Goal: Find specific page/section: Find specific page/section

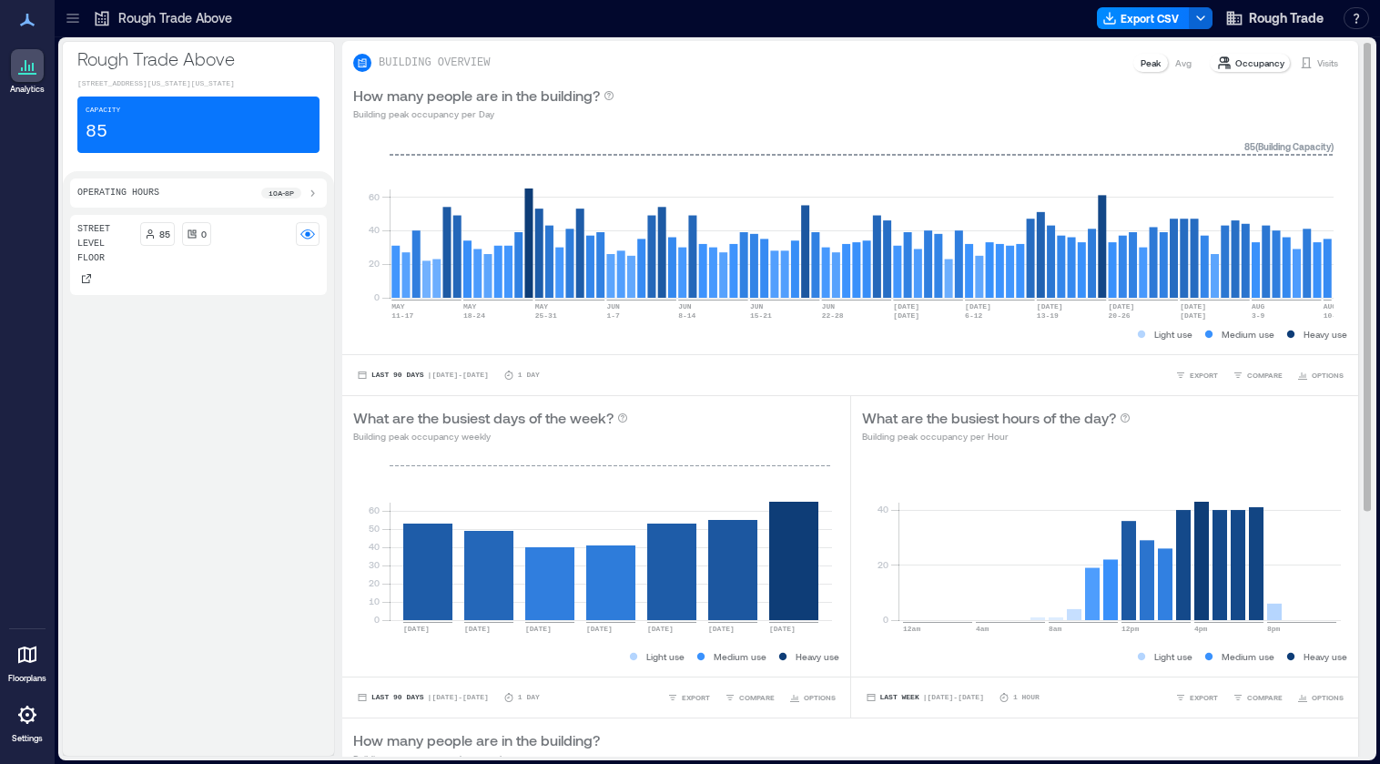
click at [1317, 62] on p "Visits" at bounding box center [1327, 63] width 21 height 15
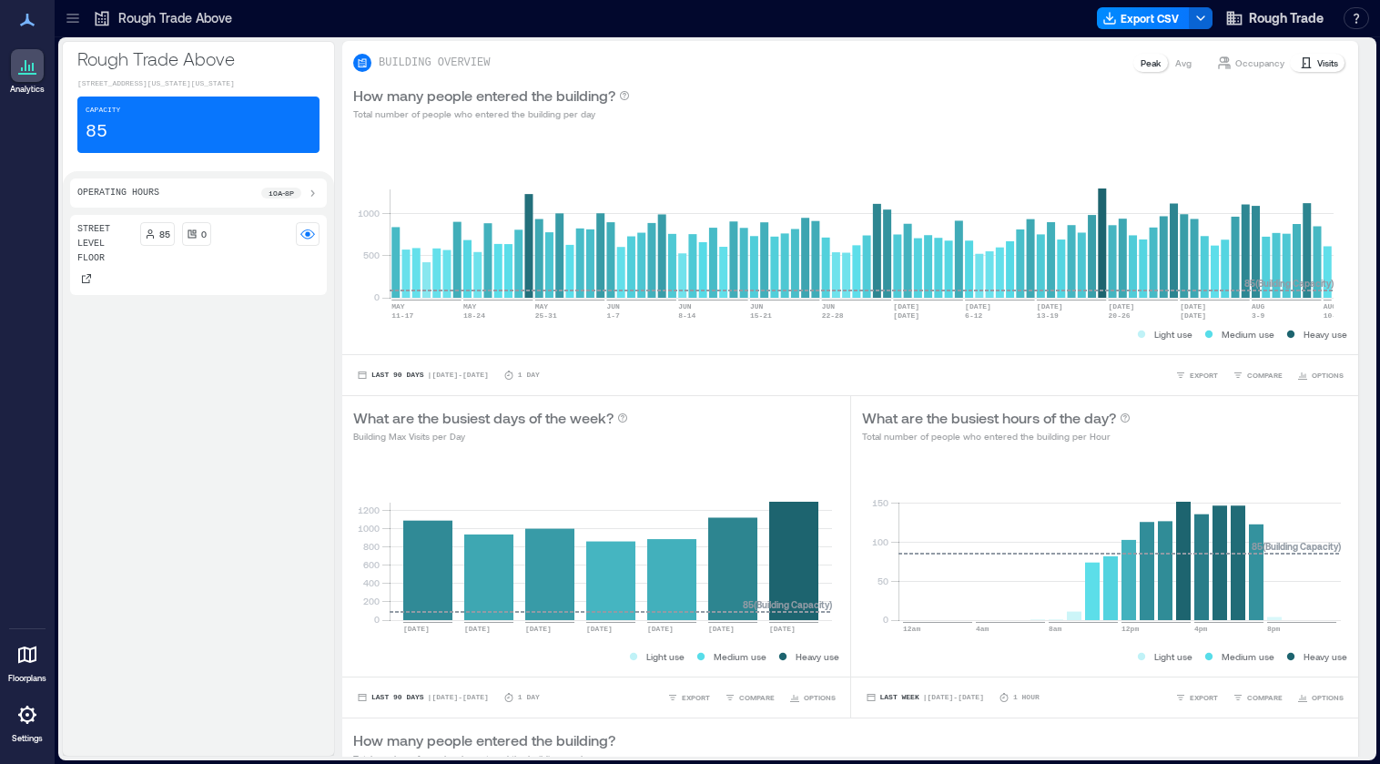
click at [80, 19] on icon at bounding box center [73, 18] width 18 height 18
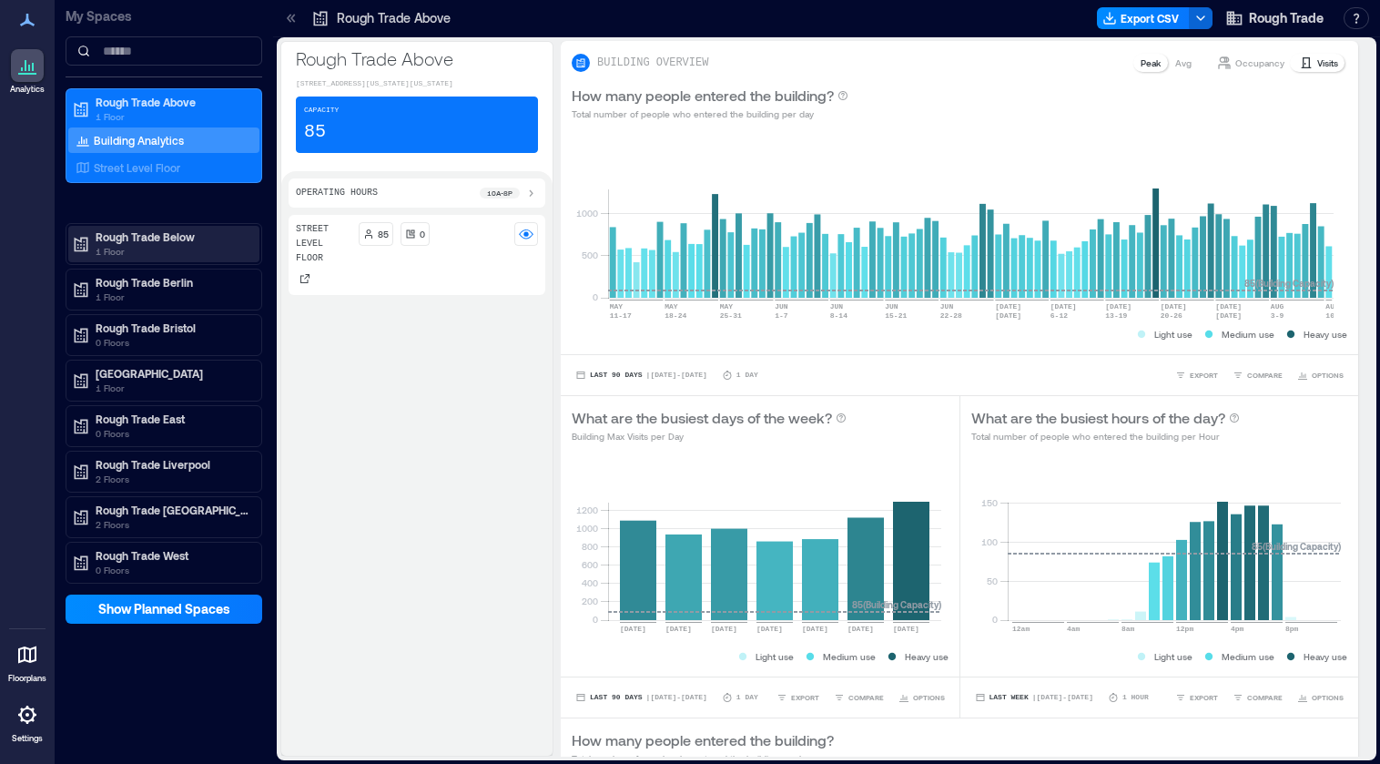
click at [168, 236] on p "Rough Trade Below" at bounding box center [172, 236] width 153 height 15
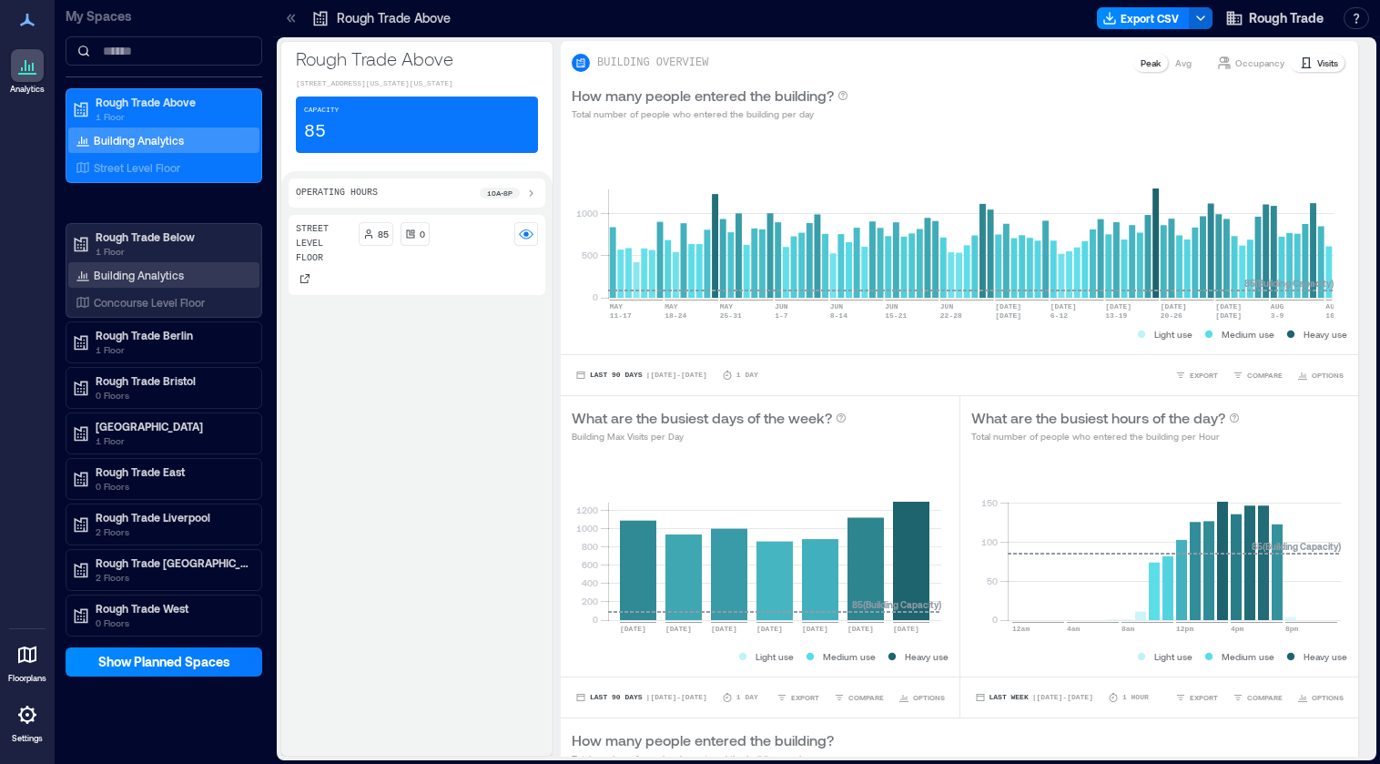
click at [149, 277] on p "Building Analytics" at bounding box center [139, 275] width 90 height 15
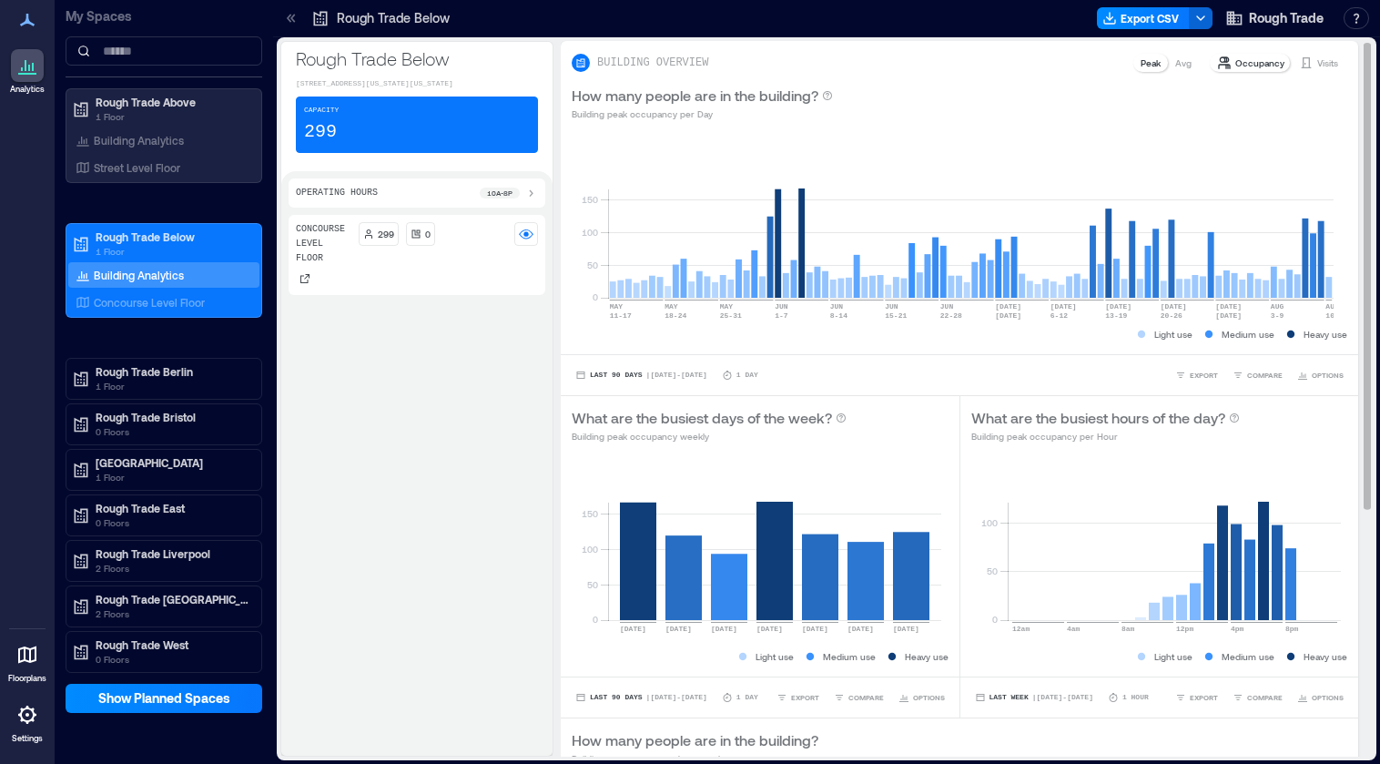
click at [1317, 60] on p "Visits" at bounding box center [1327, 63] width 21 height 15
